Goal: Check status: Check status

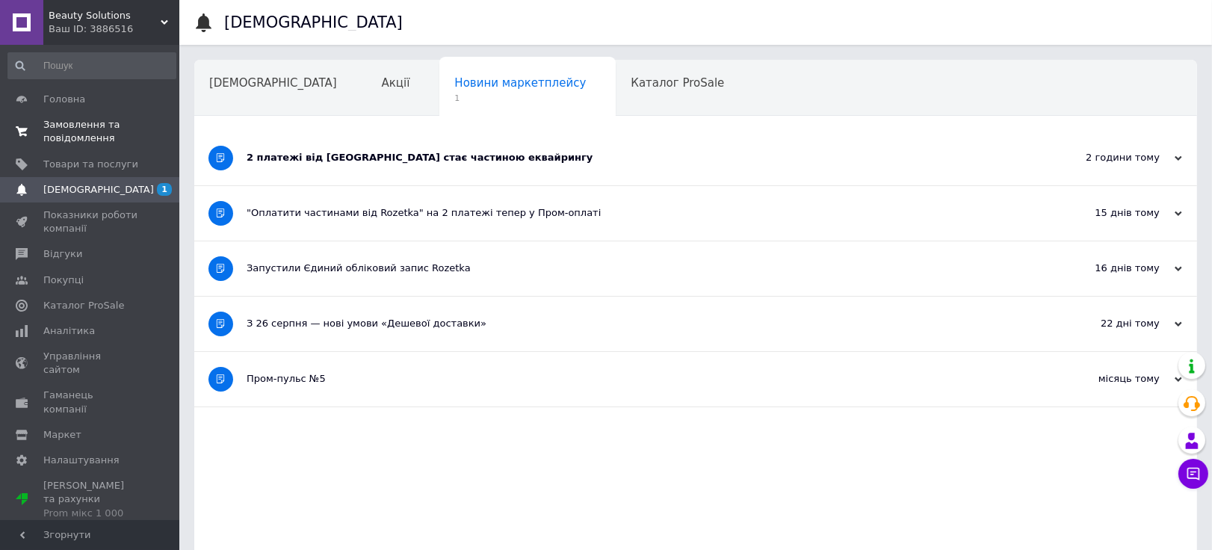
click at [82, 132] on span "Замовлення та повідомлення" at bounding box center [90, 131] width 95 height 27
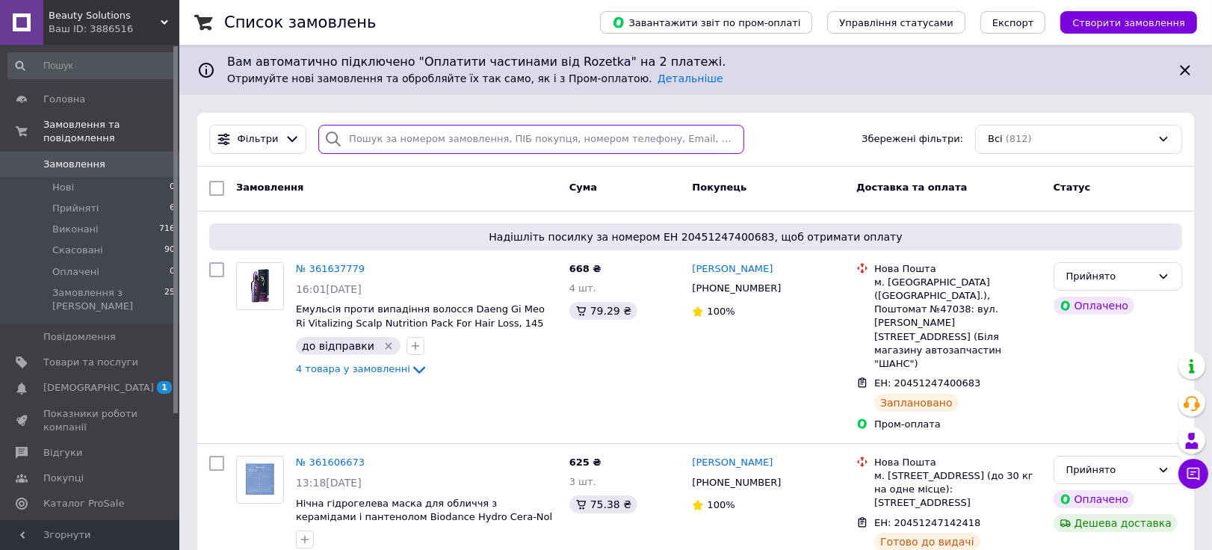
click at [439, 142] on input "search" at bounding box center [531, 139] width 426 height 29
paste input "361033358"
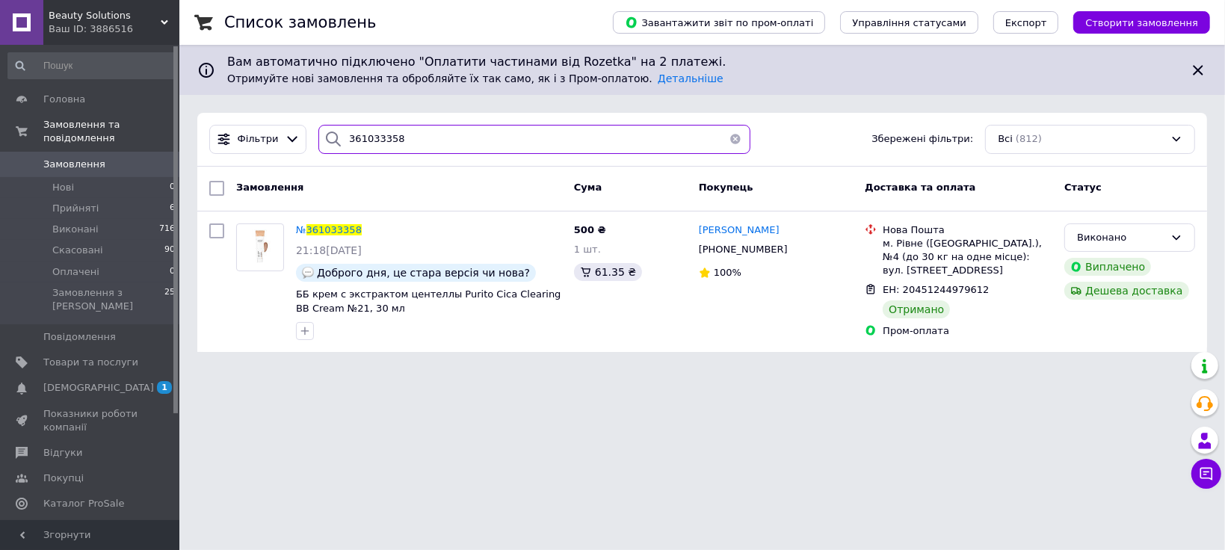
drag, startPoint x: 452, startPoint y: 137, endPoint x: 329, endPoint y: 144, distance: 123.5
click at [329, 144] on div "361033358" at bounding box center [533, 139] width 431 height 29
paste input "51427"
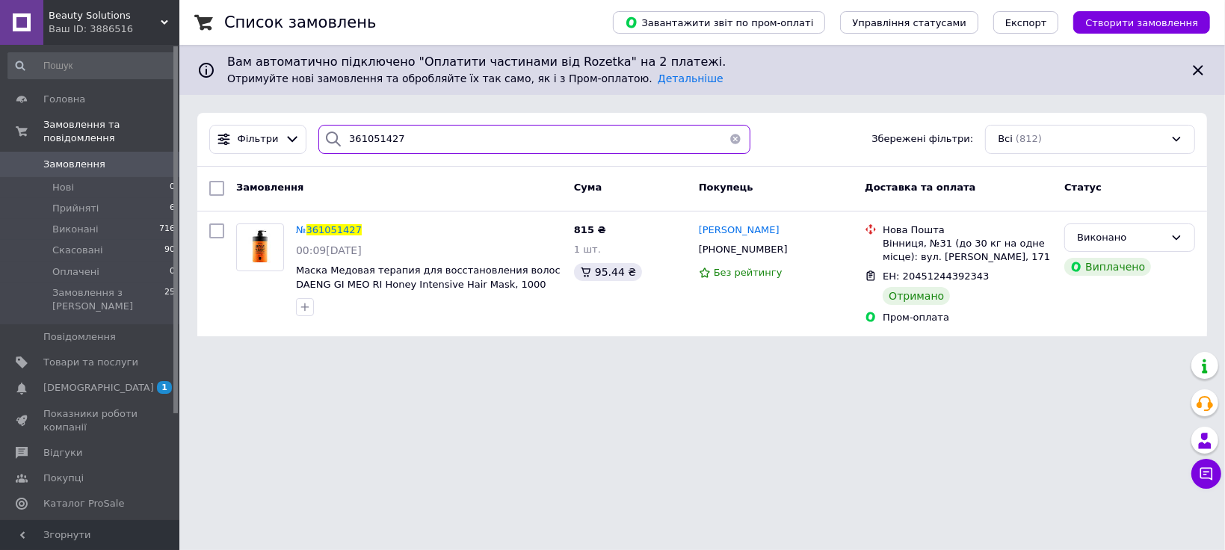
type input "361051427"
click at [730, 136] on button "button" at bounding box center [735, 139] width 30 height 29
